Goal: Task Accomplishment & Management: Manage account settings

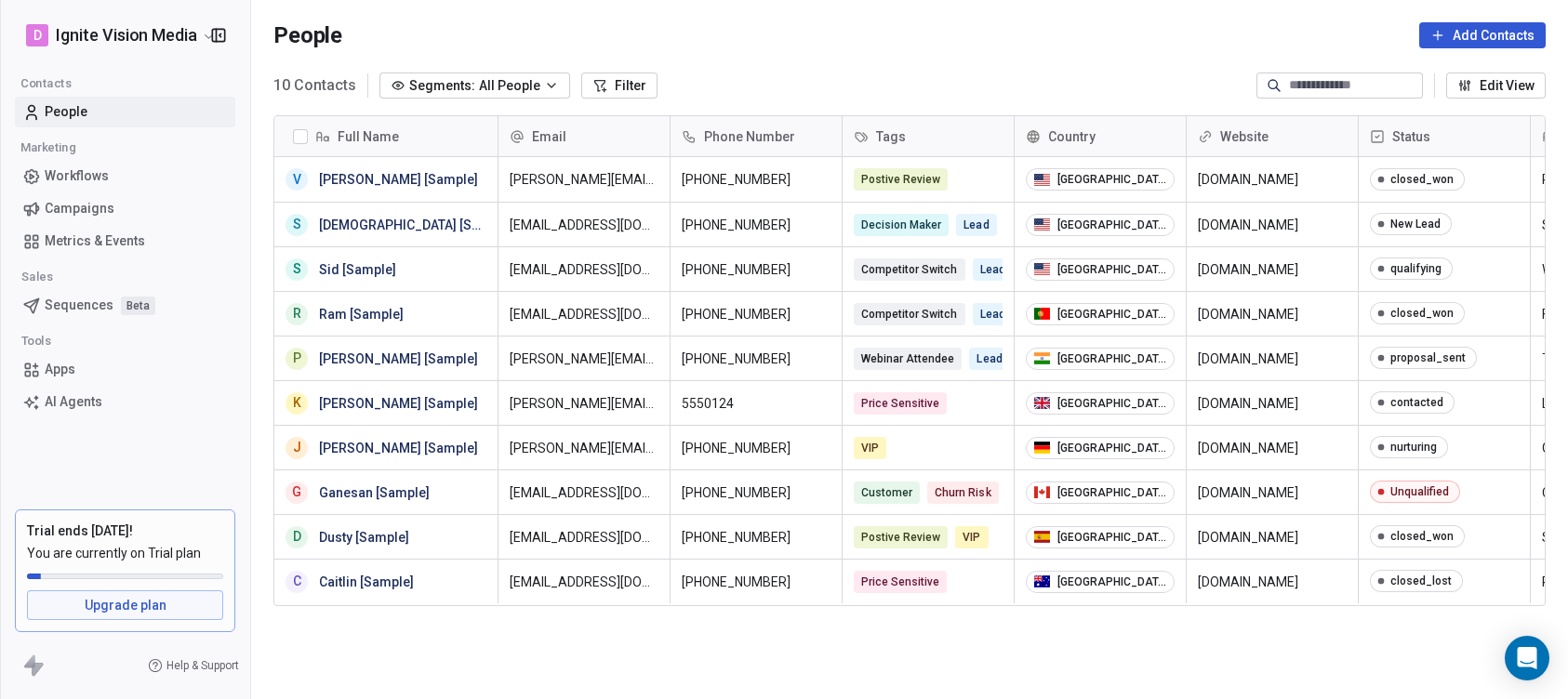
scroll to position [602, 1303]
click at [65, 204] on span "Campaigns" at bounding box center [79, 209] width 70 height 20
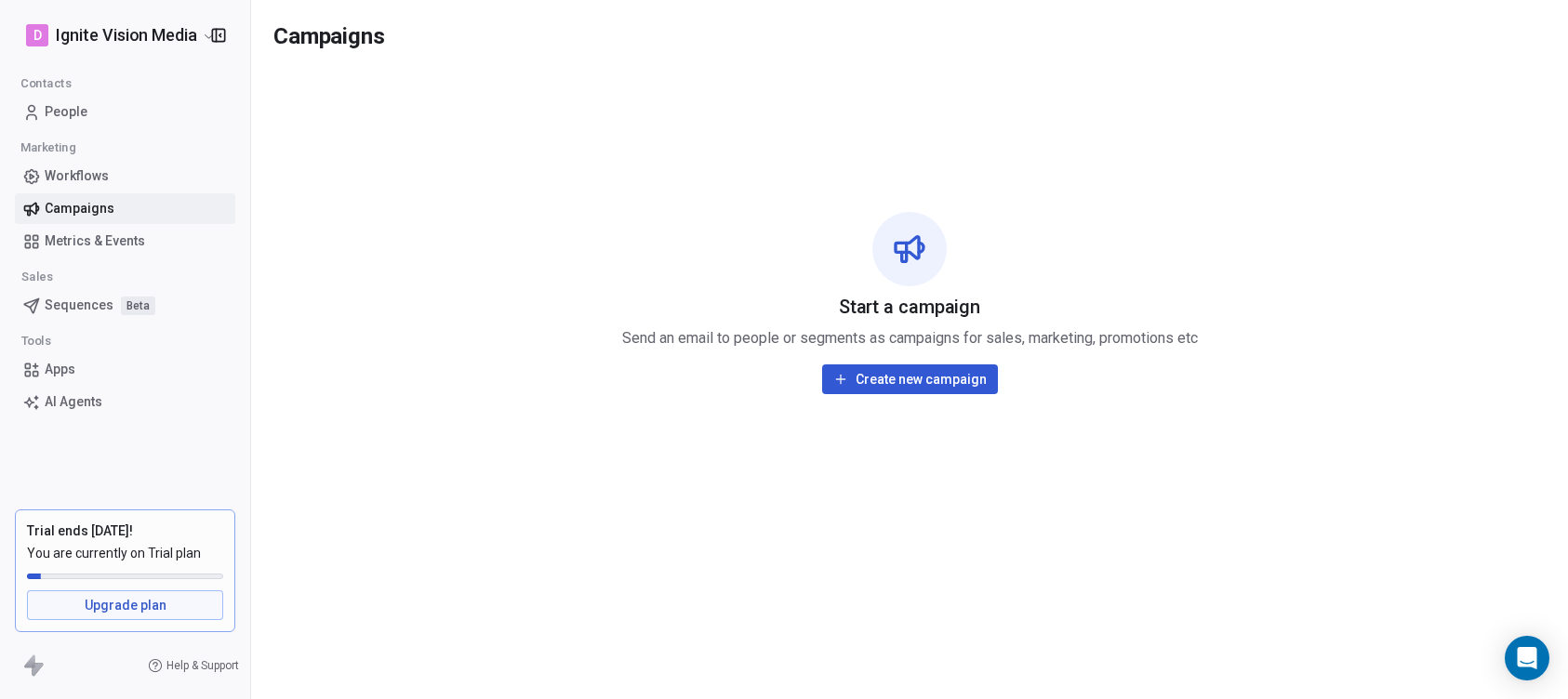
click at [107, 199] on span "Campaigns" at bounding box center [79, 209] width 70 height 20
click at [217, 32] on icon "button" at bounding box center [218, 35] width 19 height 19
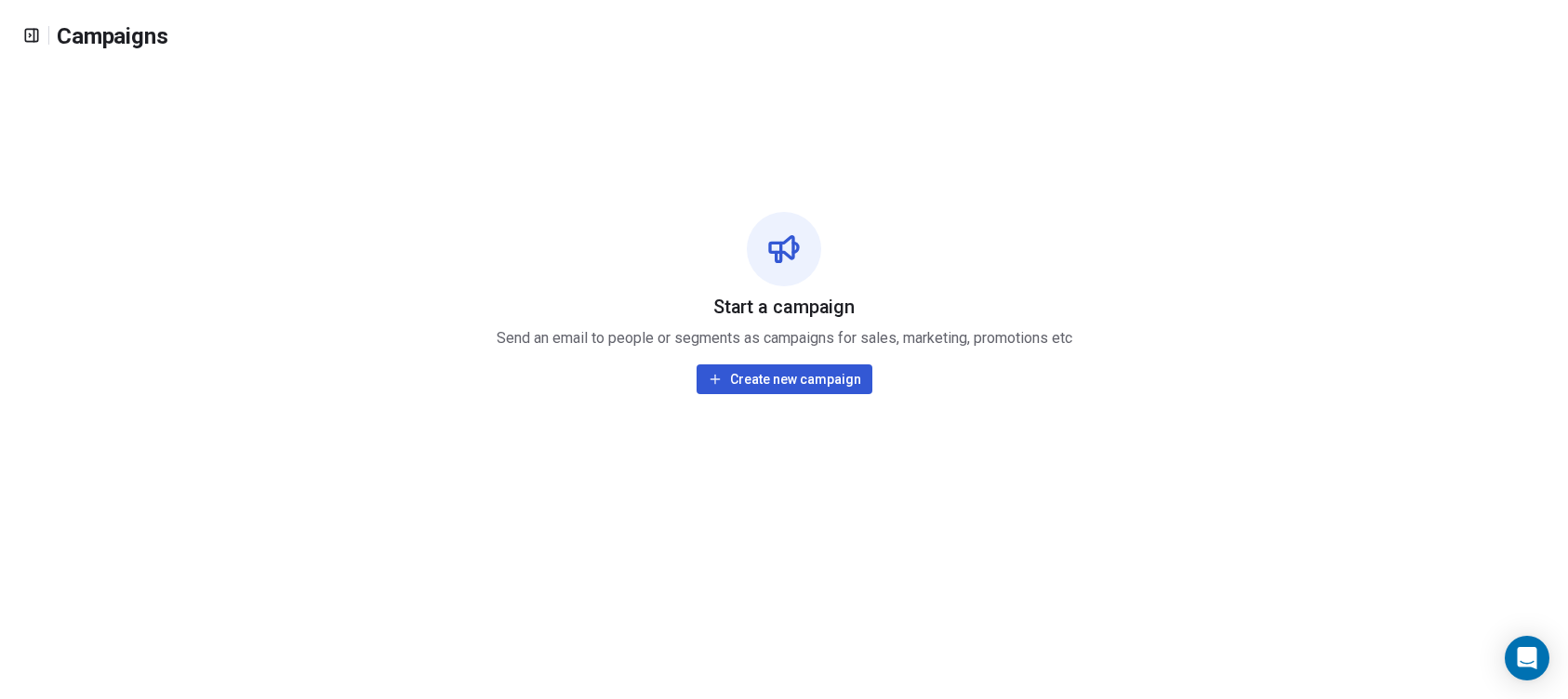
click at [27, 35] on icon "button" at bounding box center [31, 35] width 19 height 19
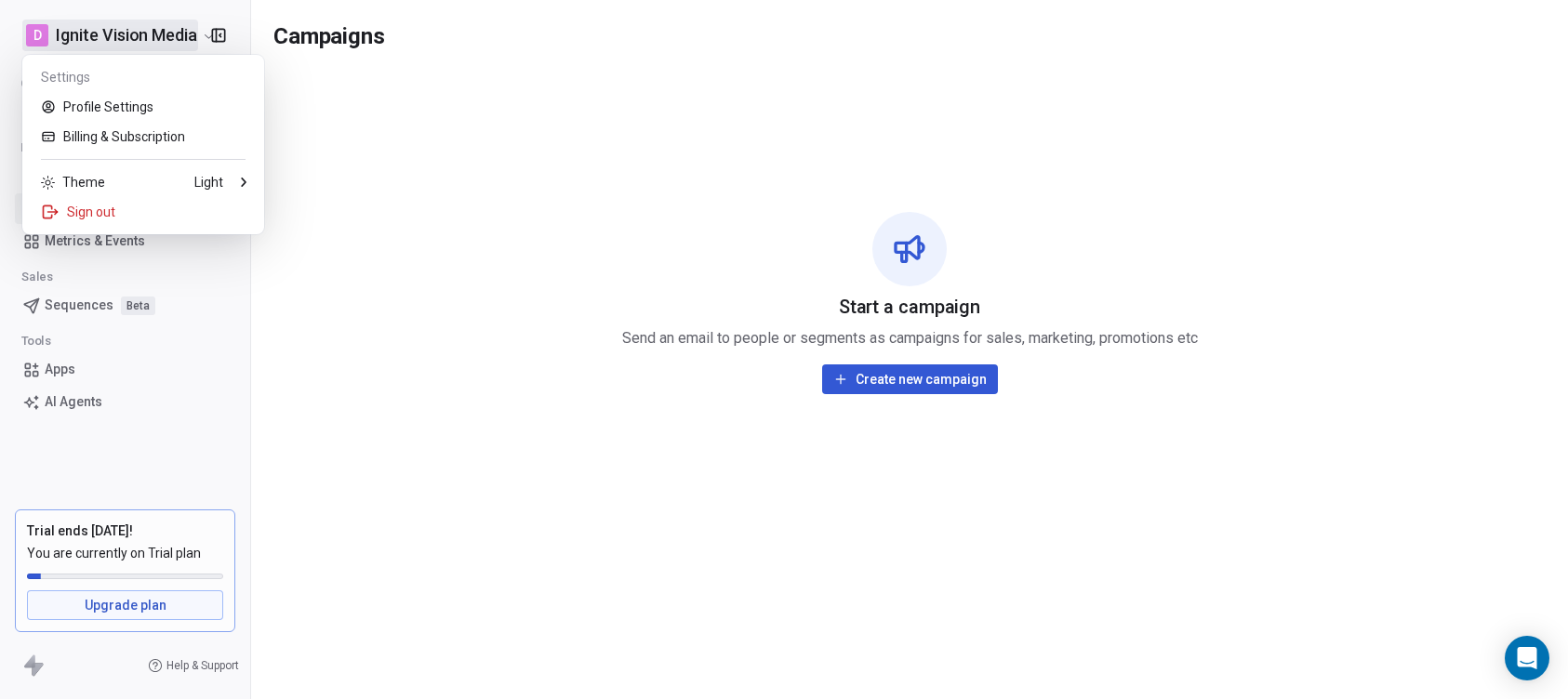
click at [27, 35] on html "D Ignite Vision Media Contacts People Marketing Workflows Campaigns Metrics & E…" at bounding box center [784, 350] width 1568 height 699
click at [100, 205] on div "Sign out" at bounding box center [143, 212] width 227 height 30
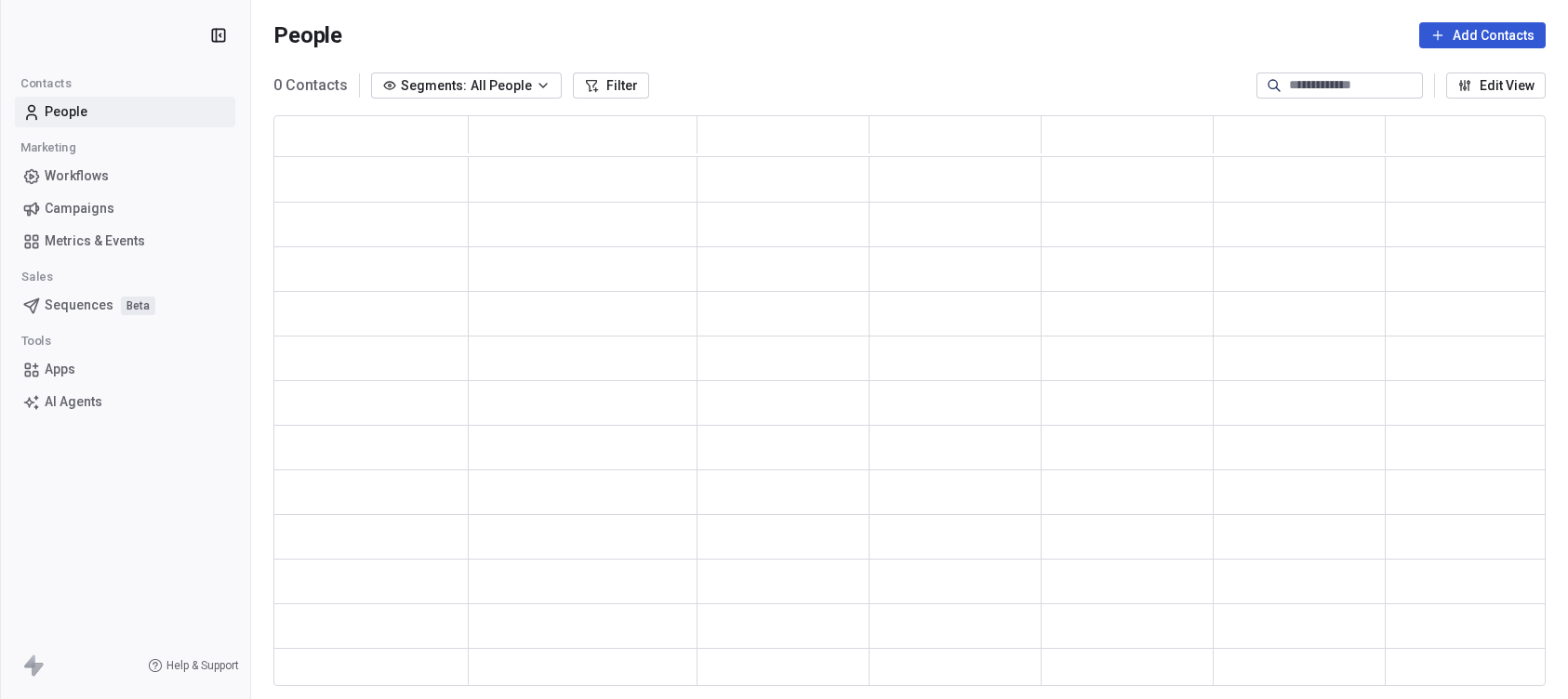
scroll to position [557, 1259]
